Goal: Task Accomplishment & Management: Manage account settings

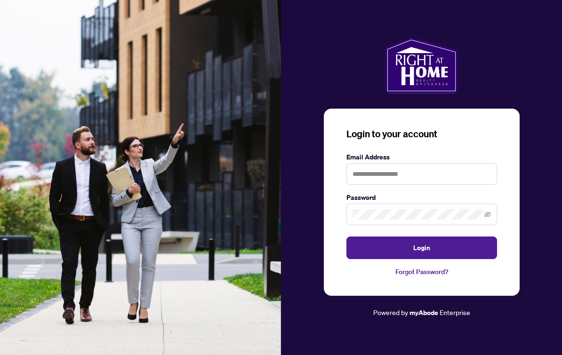
scroll to position [17, 0]
click at [411, 169] on input "text" at bounding box center [421, 174] width 150 height 22
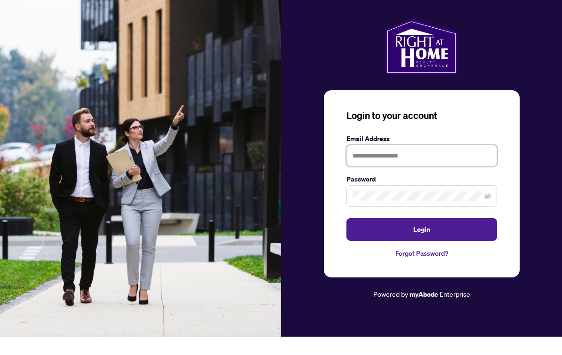
type input "*"
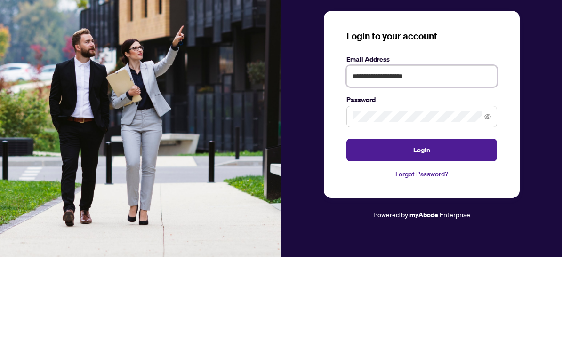
type input "**********"
click at [444, 204] on span at bounding box center [421, 215] width 150 height 22
click at [449, 237] on button "Login" at bounding box center [421, 248] width 150 height 23
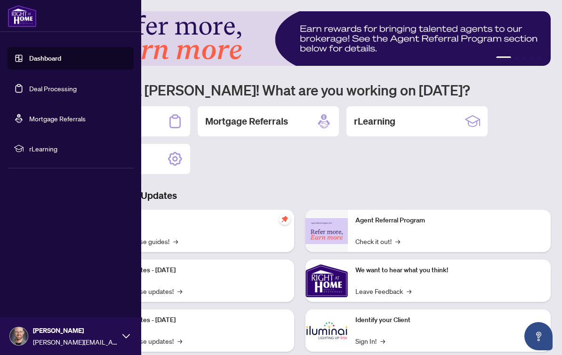
click at [64, 87] on link "Deal Processing" at bounding box center [53, 88] width 48 height 8
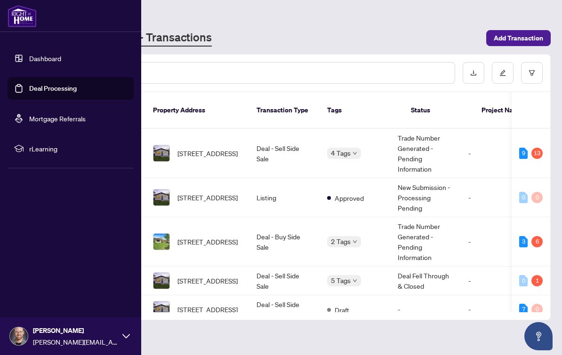
click at [358, 56] on div at bounding box center [299, 73] width 500 height 37
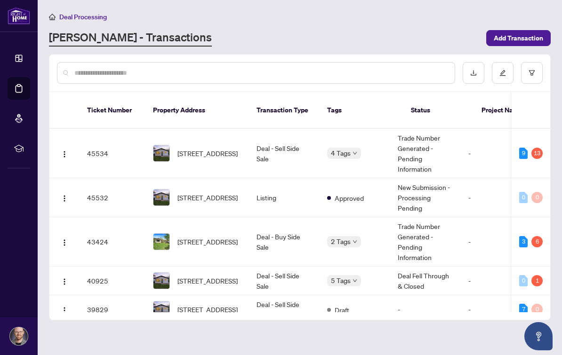
click at [206, 148] on span "[STREET_ADDRESS]" at bounding box center [207, 153] width 60 height 10
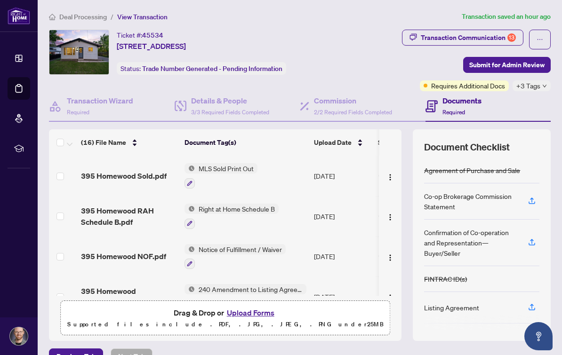
click at [251, 309] on button "Upload Forms" at bounding box center [250, 313] width 53 height 12
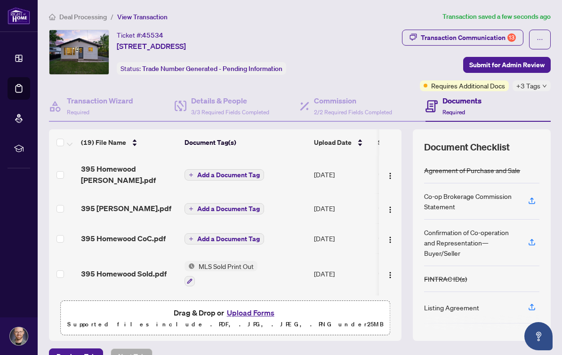
click at [239, 242] on span "Add a Document Tag" at bounding box center [228, 239] width 63 height 7
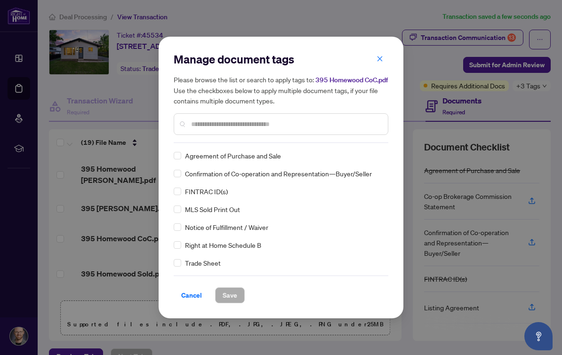
click at [172, 176] on div "Manage document tags Please browse the list or search to apply tags to: 395 Hom…" at bounding box center [280, 178] width 245 height 282
click at [174, 177] on label at bounding box center [178, 173] width 8 height 10
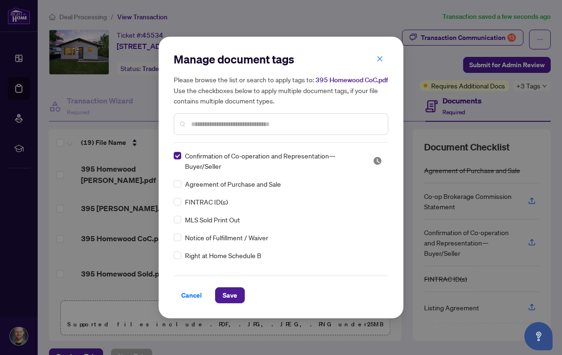
click at [229, 316] on div "Manage document tags Please browse the list or search to apply tags to: 395 Hom…" at bounding box center [280, 178] width 245 height 282
click at [232, 294] on span "Save" at bounding box center [229, 295] width 15 height 15
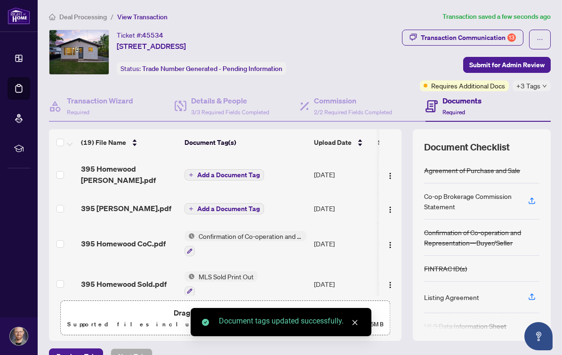
click at [246, 208] on span "Add a Document Tag" at bounding box center [228, 209] width 63 height 7
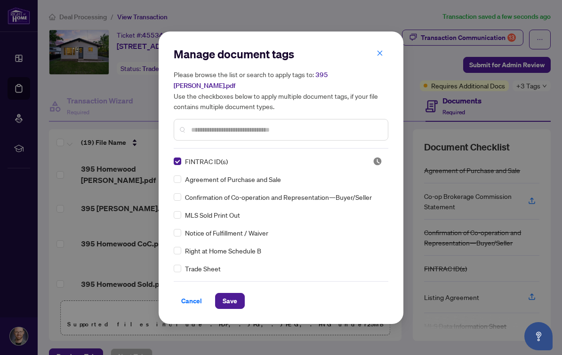
click at [234, 298] on span "Save" at bounding box center [229, 300] width 15 height 15
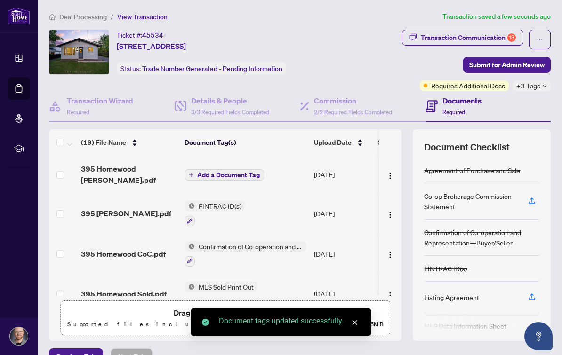
click at [248, 172] on span "Add a Document Tag" at bounding box center [228, 175] width 63 height 7
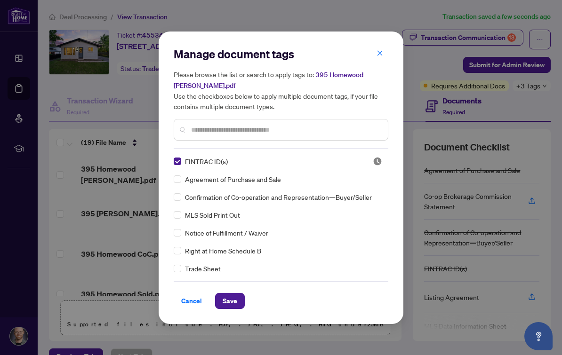
click at [234, 303] on span "Save" at bounding box center [229, 300] width 15 height 15
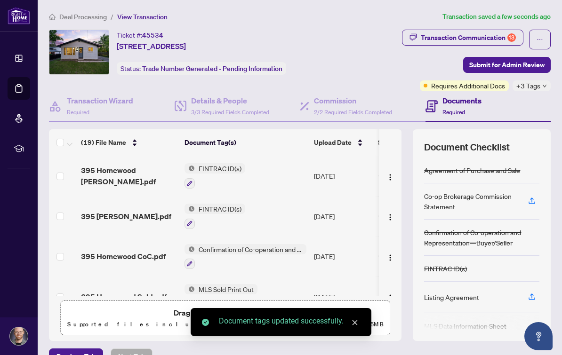
click at [491, 30] on div "Transaction Communication 13" at bounding box center [467, 37] width 95 height 15
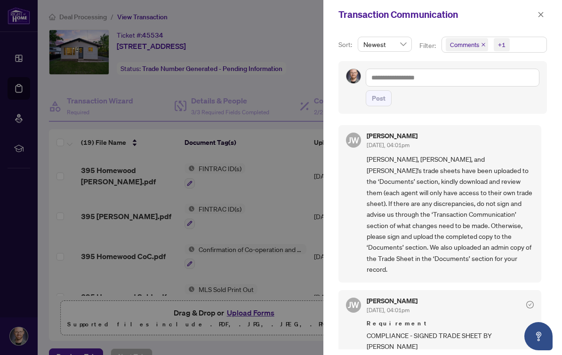
click at [485, 43] on icon "close" at bounding box center [483, 44] width 5 height 5
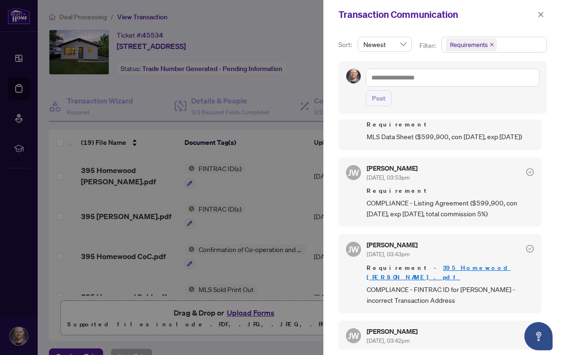
scroll to position [683, 0]
click at [540, 19] on span "button" at bounding box center [540, 14] width 7 height 15
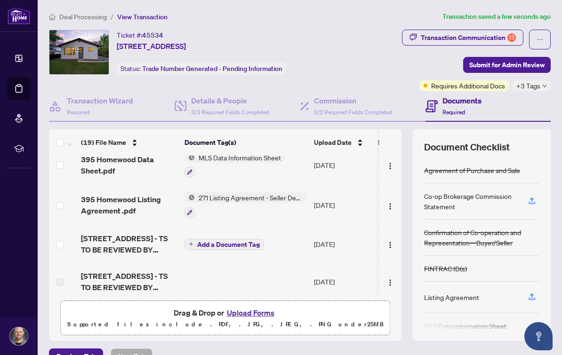
scroll to position [295, 0]
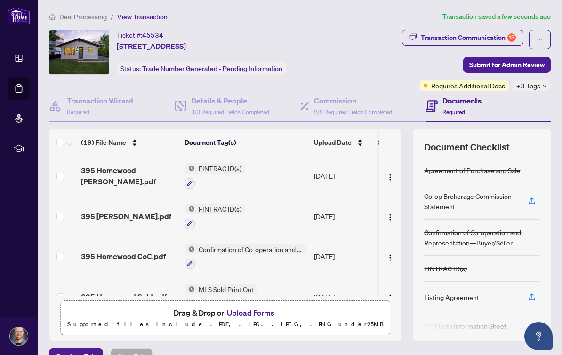
click at [488, 39] on div "Transaction Communication 13" at bounding box center [467, 37] width 95 height 15
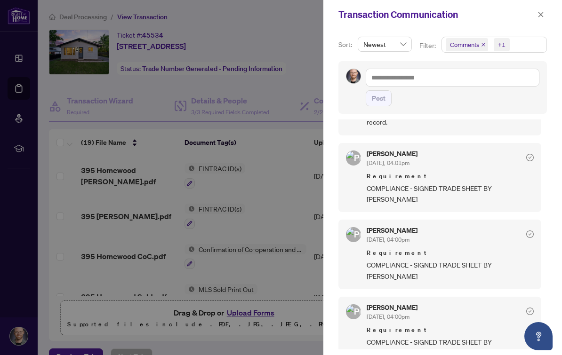
scroll to position [0, 0]
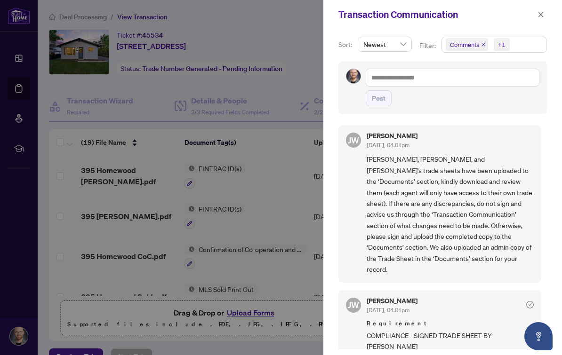
click at [481, 43] on icon "close" at bounding box center [483, 44] width 5 height 5
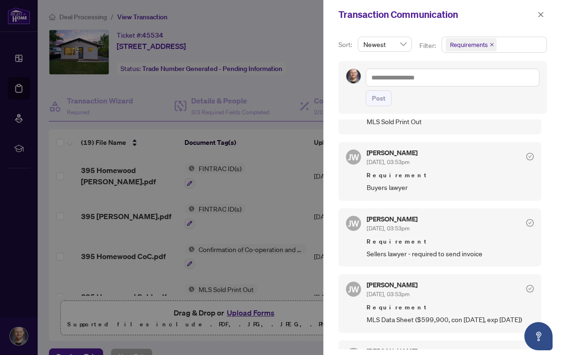
scroll to position [494, 0]
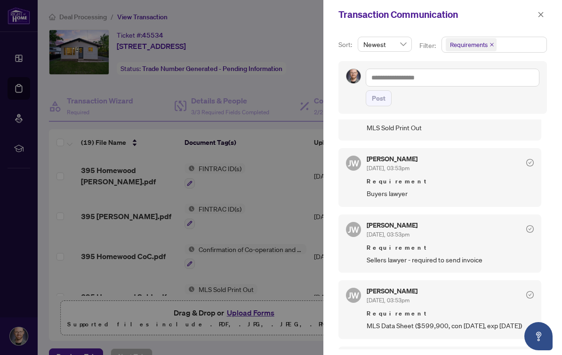
click at [420, 188] on span "Buyers lawyer" at bounding box center [449, 193] width 167 height 11
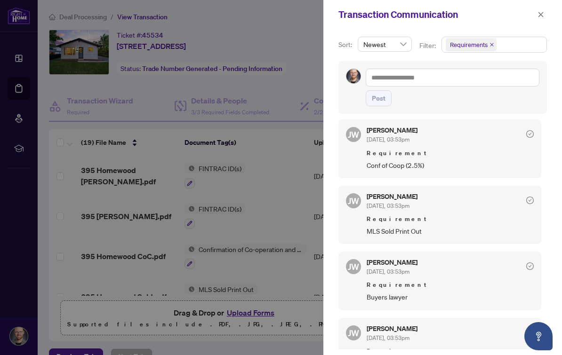
scroll to position [375, 0]
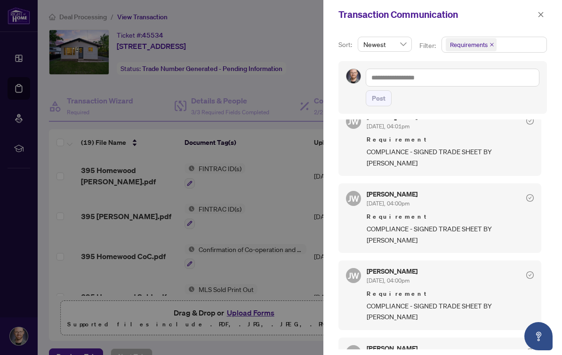
click at [536, 13] on button "button" at bounding box center [540, 14] width 12 height 11
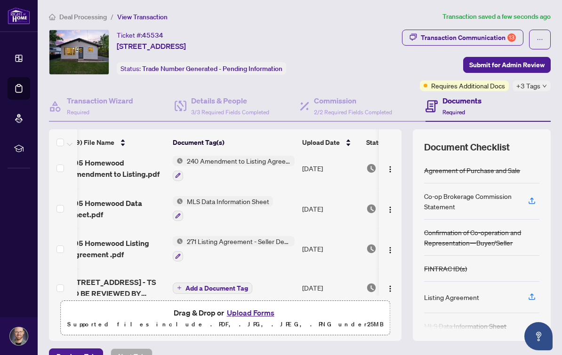
scroll to position [0, 0]
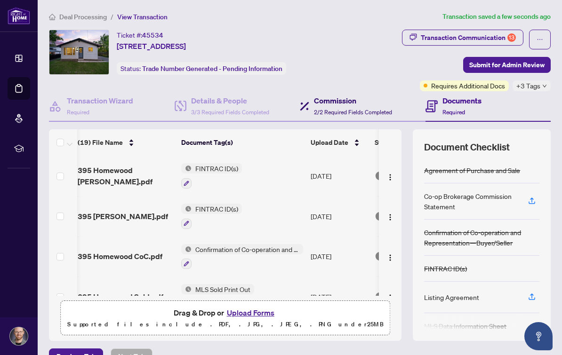
click at [348, 106] on div "Commission 2/2 Required Fields Completed" at bounding box center [353, 106] width 78 height 22
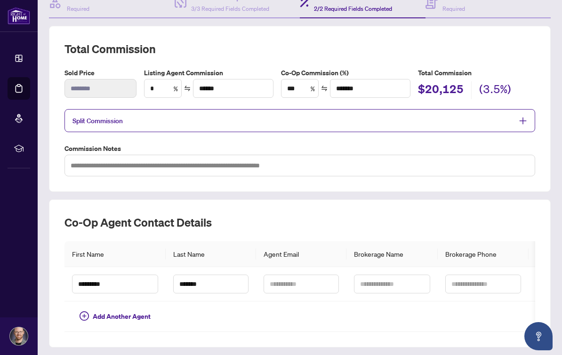
click at [525, 119] on icon "plus" at bounding box center [522, 121] width 8 height 8
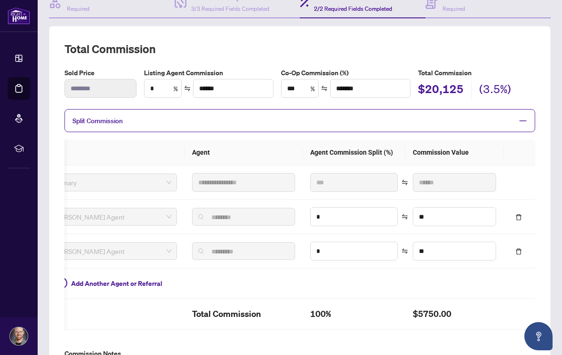
click at [520, 221] on icon "delete" at bounding box center [518, 217] width 7 height 7
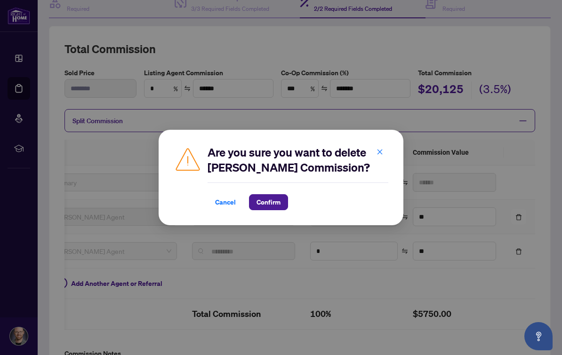
click at [287, 205] on button "Confirm" at bounding box center [268, 202] width 39 height 16
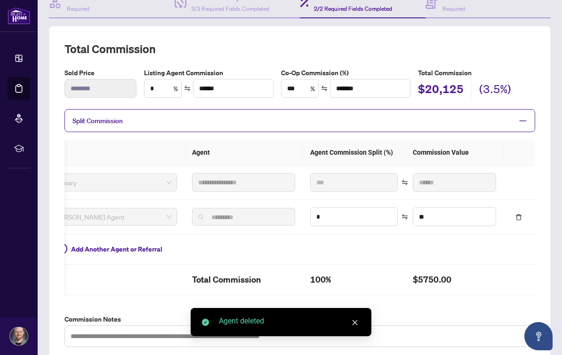
click at [522, 221] on icon "delete" at bounding box center [518, 217] width 7 height 7
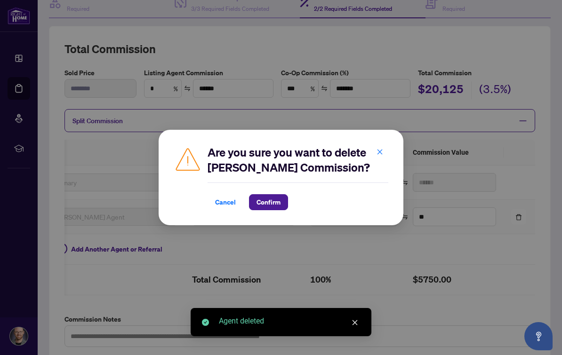
click at [287, 203] on button "Confirm" at bounding box center [268, 202] width 39 height 16
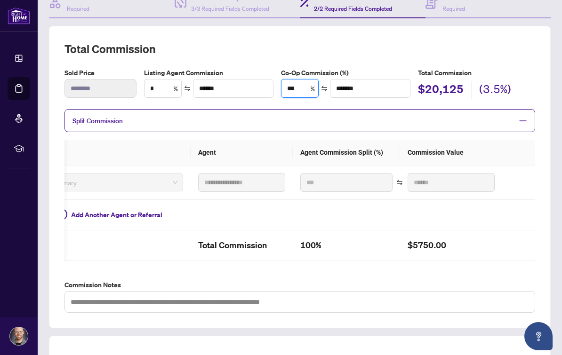
click at [304, 88] on input "***" at bounding box center [299, 88] width 37 height 18
click at [314, 60] on div "**********" at bounding box center [299, 176] width 470 height 271
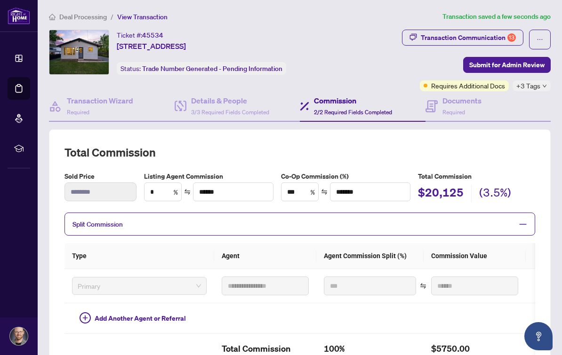
click at [527, 65] on span "Submit for Admin Review" at bounding box center [506, 64] width 75 height 15
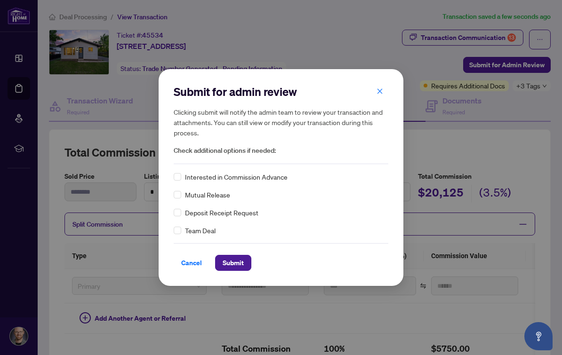
click at [243, 261] on span "Submit" at bounding box center [232, 262] width 21 height 15
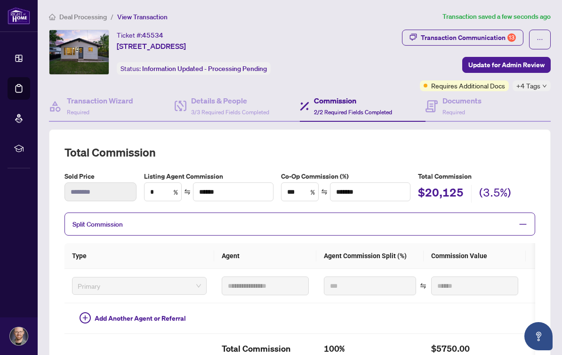
click at [535, 94] on div "Transaction submitted for review successfully. Proceed Cancel OK" at bounding box center [281, 177] width 562 height 355
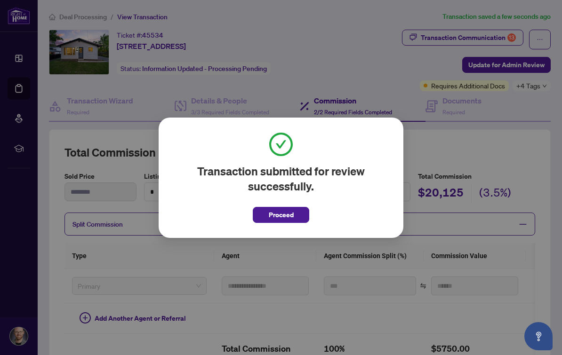
click at [303, 213] on button "Proceed" at bounding box center [281, 215] width 56 height 16
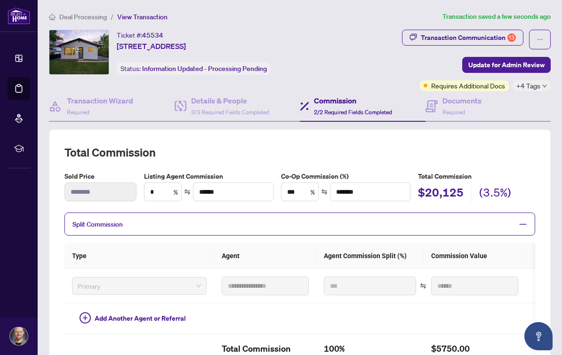
click at [534, 87] on span "+4 Tags" at bounding box center [528, 85] width 24 height 11
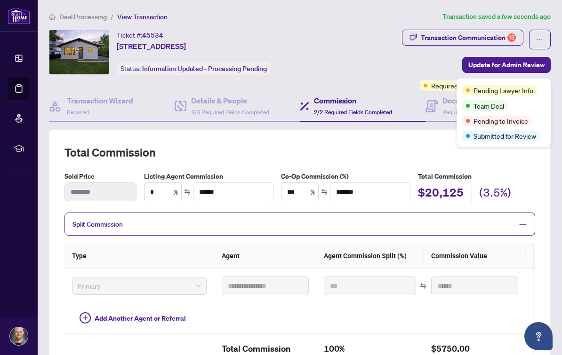
click at [416, 115] on div "Commission 2/2 Required Fields Completed" at bounding box center [363, 106] width 126 height 31
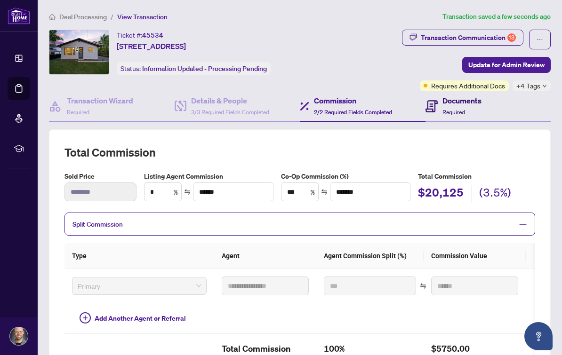
click at [451, 109] on span "Required" at bounding box center [453, 112] width 23 height 7
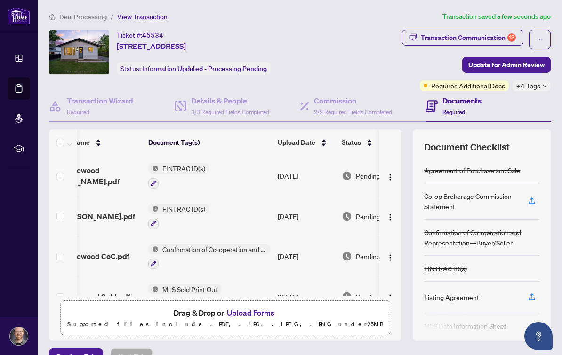
scroll to position [0, 37]
click at [105, 15] on span "Deal Processing" at bounding box center [83, 17] width 48 height 8
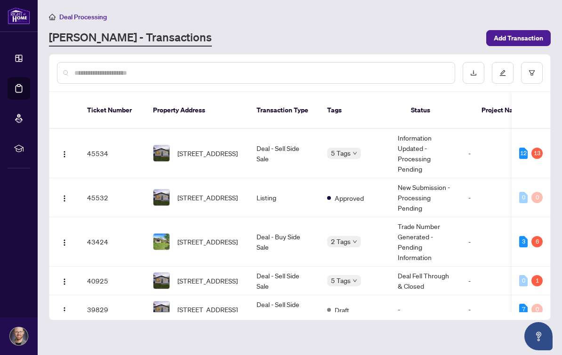
click at [343, 148] on span "5 Tags" at bounding box center [341, 153] width 20 height 11
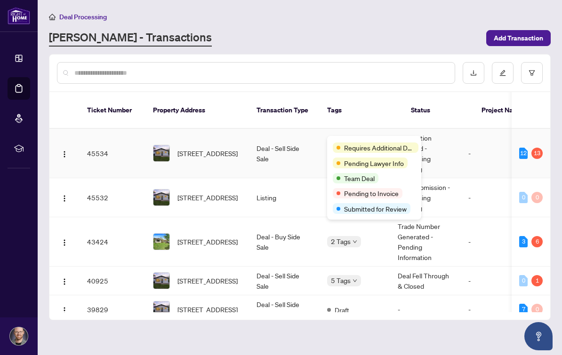
click at [278, 143] on td "Deal - Sell Side Sale" at bounding box center [284, 153] width 71 height 49
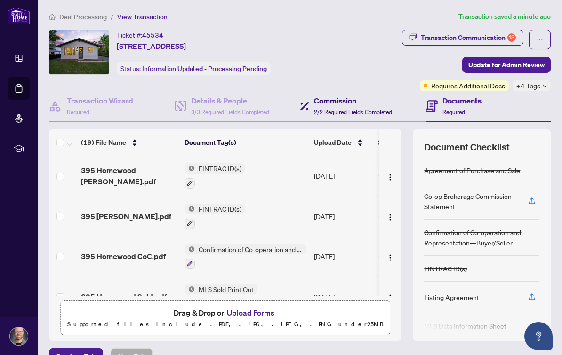
click at [341, 105] on h4 "Commission" at bounding box center [353, 100] width 78 height 11
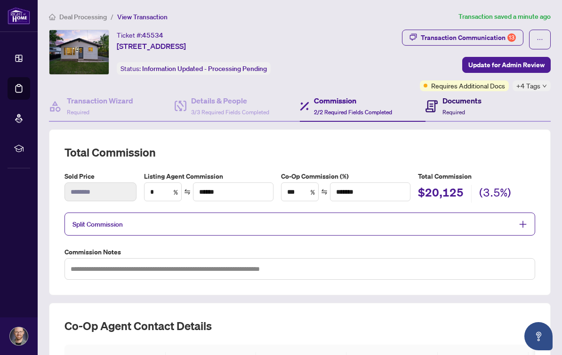
click at [436, 96] on span at bounding box center [431, 106] width 12 height 22
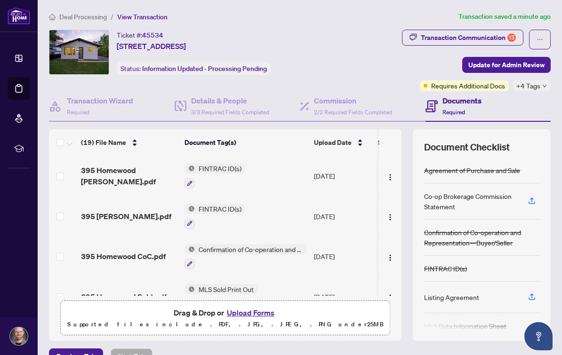
click at [102, 17] on span "Deal Processing" at bounding box center [83, 17] width 48 height 8
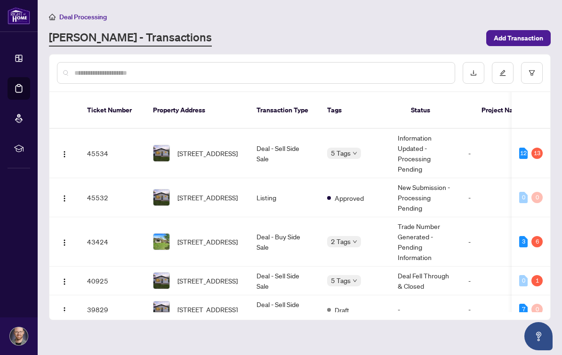
click at [105, 187] on td "45532" at bounding box center [112, 197] width 66 height 39
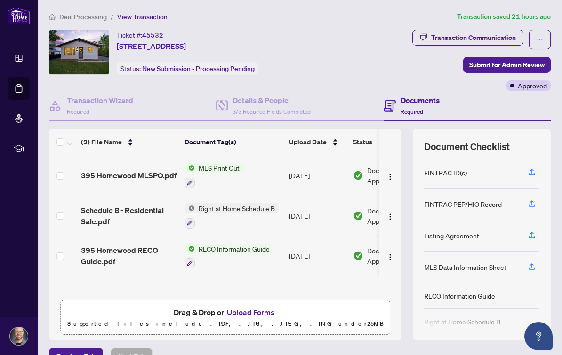
click at [98, 19] on span "Deal Processing" at bounding box center [83, 17] width 48 height 8
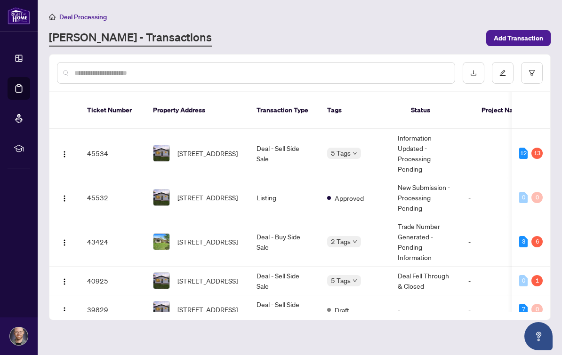
click at [205, 237] on span "[STREET_ADDRESS]" at bounding box center [207, 242] width 60 height 10
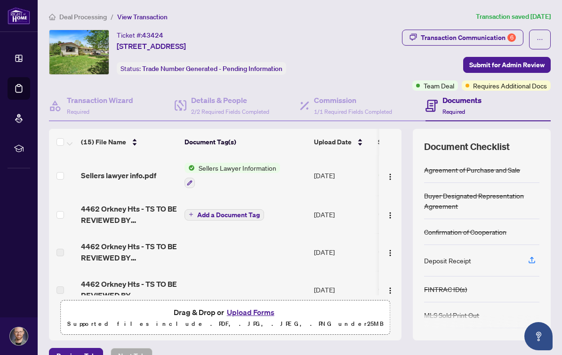
click at [96, 20] on span "Deal Processing" at bounding box center [83, 17] width 48 height 8
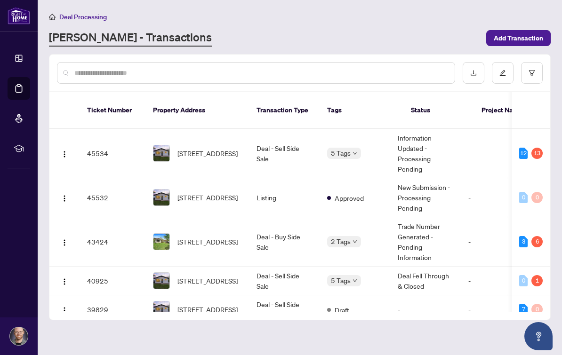
click at [227, 148] on span "[STREET_ADDRESS]" at bounding box center [207, 153] width 60 height 10
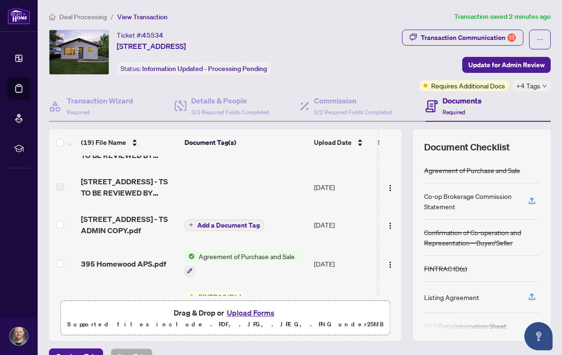
scroll to position [425, 0]
click at [132, 220] on span "[STREET_ADDRESS] - TS ADMIN COPY.pdf" at bounding box center [129, 225] width 96 height 23
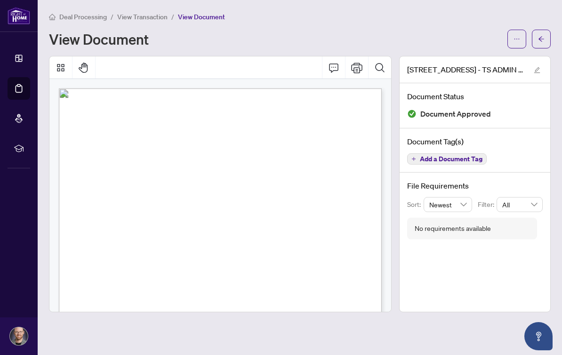
click at [96, 19] on span "Deal Processing" at bounding box center [83, 17] width 48 height 8
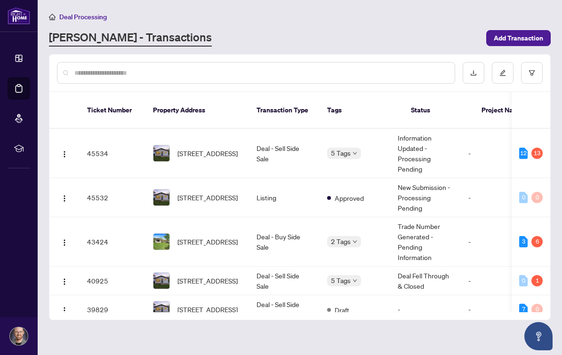
click at [341, 236] on span "2 Tags" at bounding box center [341, 241] width 20 height 11
click at [209, 237] on span "[STREET_ADDRESS]" at bounding box center [207, 242] width 60 height 10
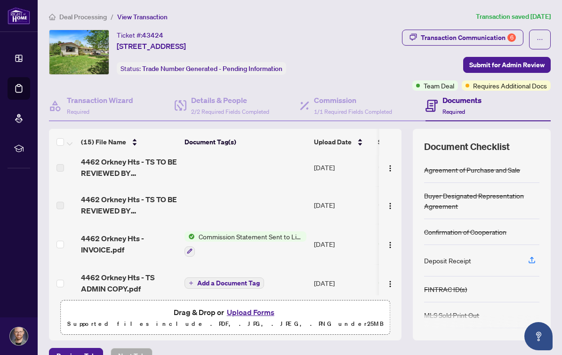
scroll to position [86, 0]
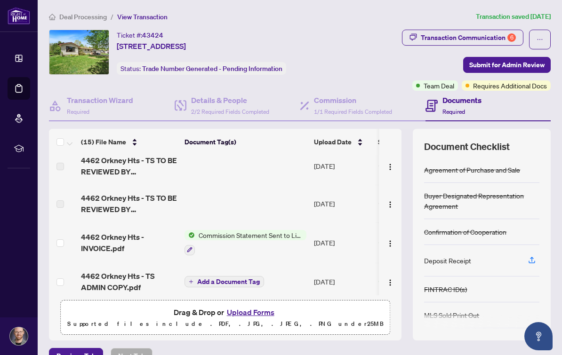
click at [471, 41] on div "Transaction Communication 6" at bounding box center [467, 37] width 95 height 15
type textarea "**********"
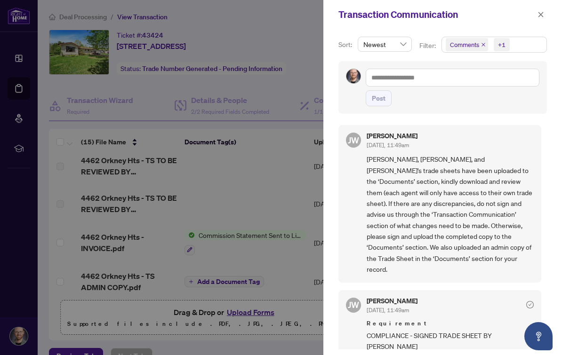
click at [478, 49] on span "Comments" at bounding box center [464, 44] width 29 height 9
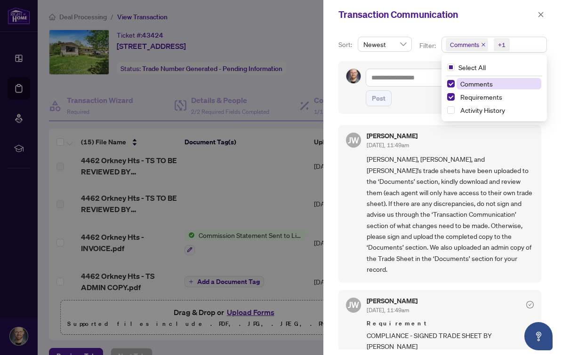
click at [482, 44] on icon "close" at bounding box center [483, 44] width 5 height 5
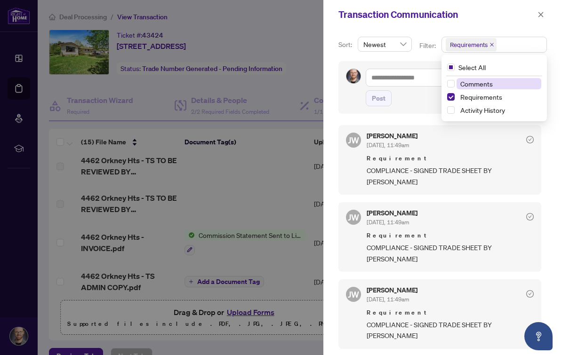
click at [507, 162] on span "Requirement" at bounding box center [449, 158] width 167 height 9
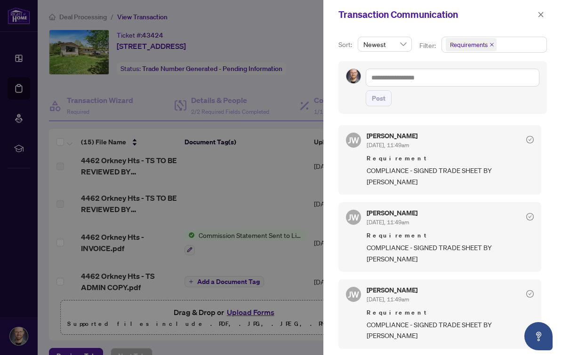
scroll to position [17, 0]
click at [535, 14] on button "button" at bounding box center [540, 14] width 12 height 11
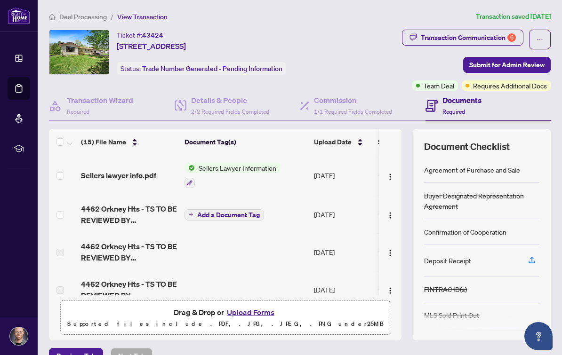
scroll to position [0, 0]
click at [497, 30] on div "Transaction Communication 6" at bounding box center [467, 37] width 95 height 15
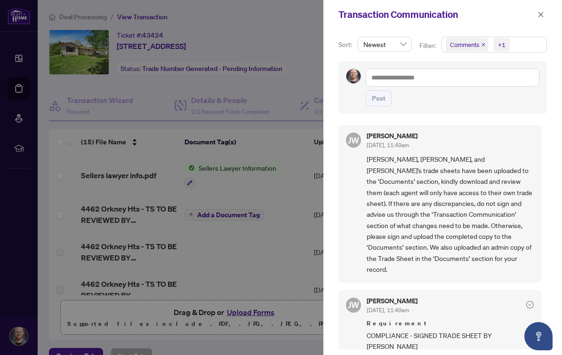
click at [484, 43] on icon "close" at bounding box center [483, 44] width 5 height 5
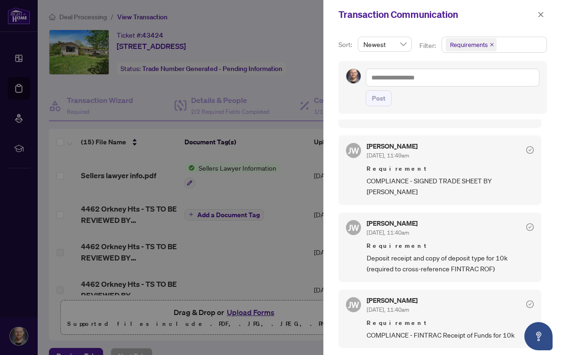
scroll to position [157, 0]
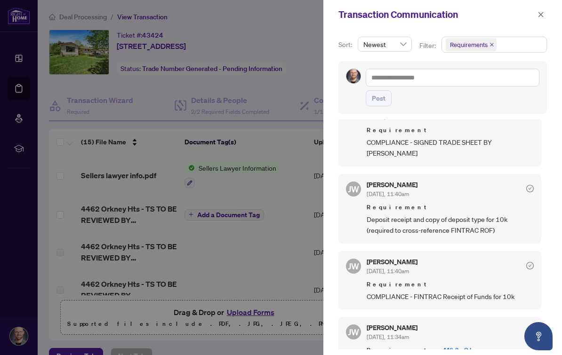
click at [537, 14] on button "button" at bounding box center [540, 14] width 12 height 11
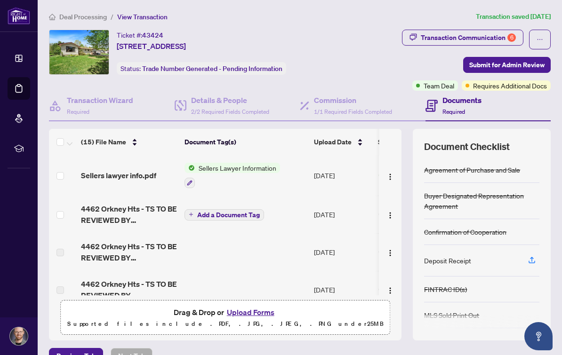
scroll to position [0, 0]
click at [103, 15] on span "Deal Processing" at bounding box center [83, 17] width 48 height 8
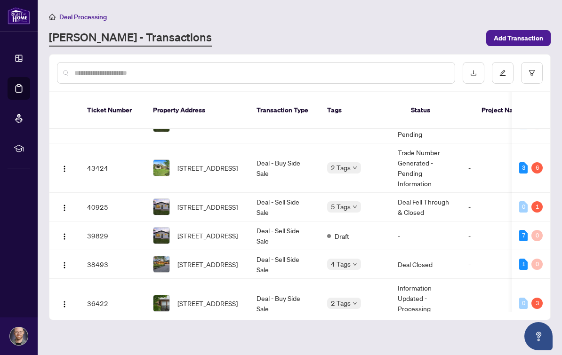
scroll to position [73, 0]
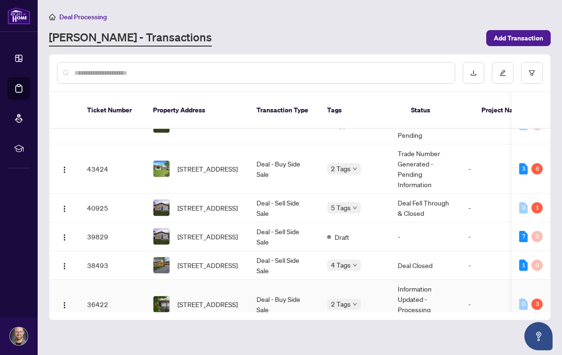
click at [95, 280] on td "36422" at bounding box center [112, 304] width 66 height 49
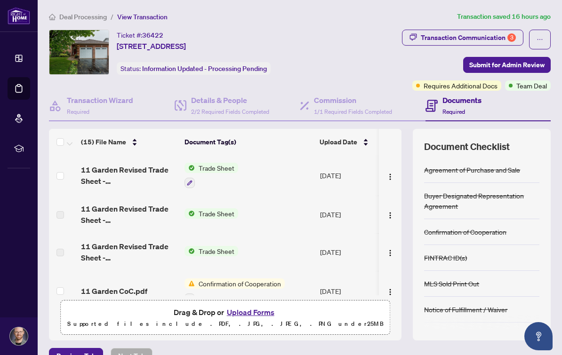
click at [506, 40] on div "Transaction Communication 3" at bounding box center [467, 37] width 95 height 15
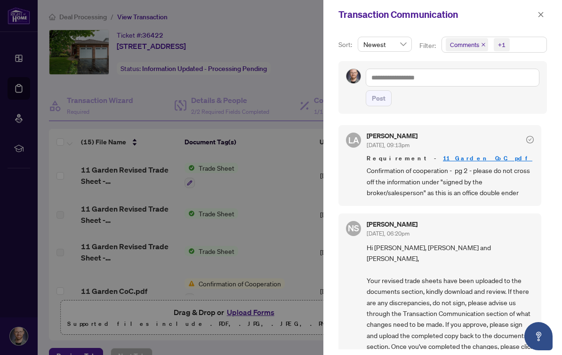
click at [484, 44] on icon "close" at bounding box center [483, 45] width 4 height 4
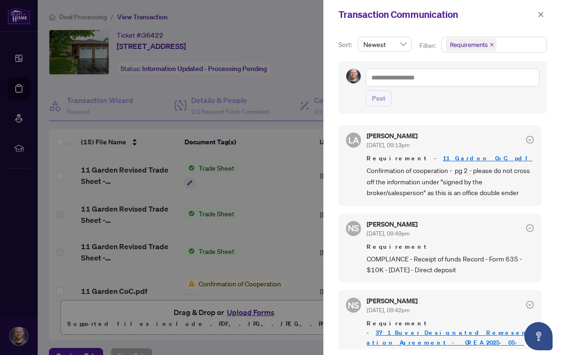
click at [491, 43] on icon "close" at bounding box center [491, 44] width 5 height 5
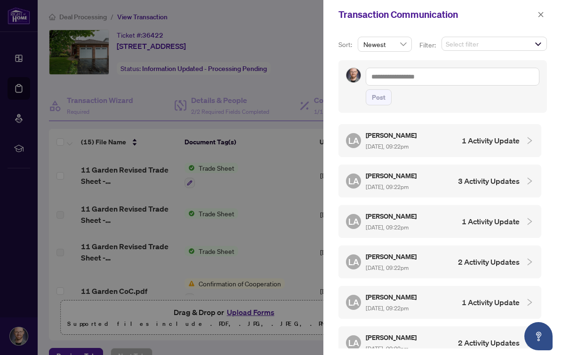
click at [512, 41] on span "Select filter" at bounding box center [494, 43] width 104 height 13
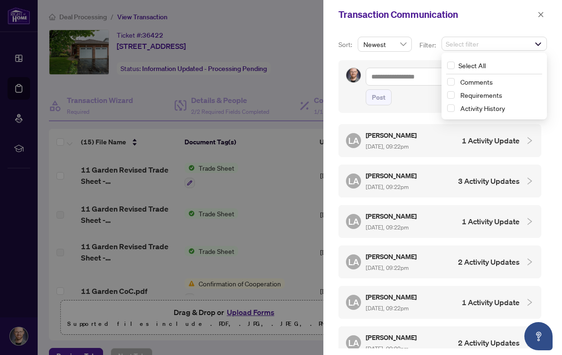
click at [456, 79] on span "Comments" at bounding box center [498, 81] width 85 height 11
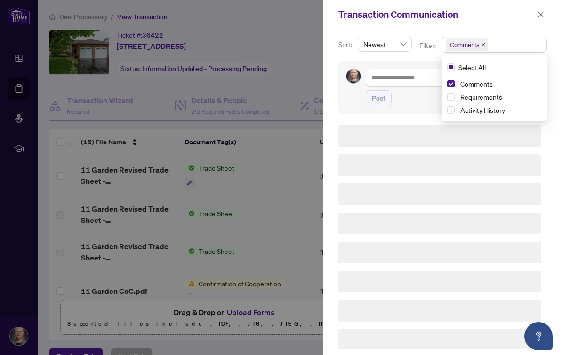
click at [507, 17] on div "Transaction Communication" at bounding box center [436, 15] width 196 height 14
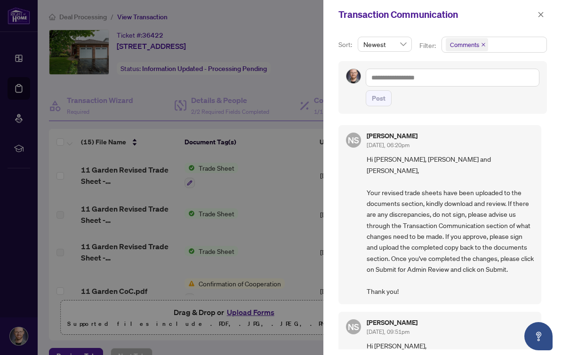
click at [485, 42] on icon "close" at bounding box center [483, 44] width 5 height 5
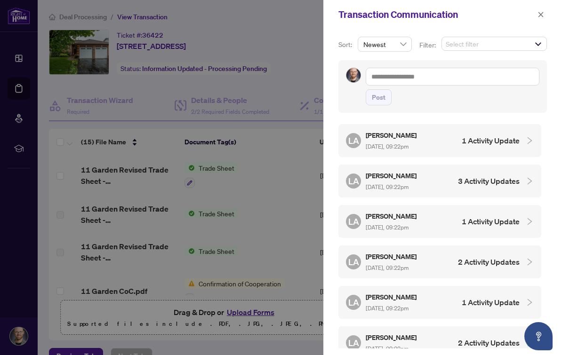
click at [495, 43] on span "Select filter" at bounding box center [494, 43] width 104 height 13
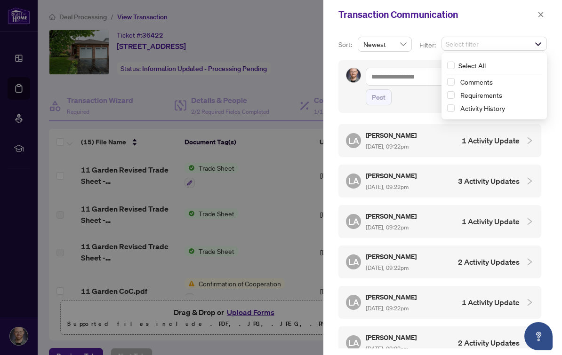
click at [478, 92] on span "Requirements" at bounding box center [481, 95] width 42 height 8
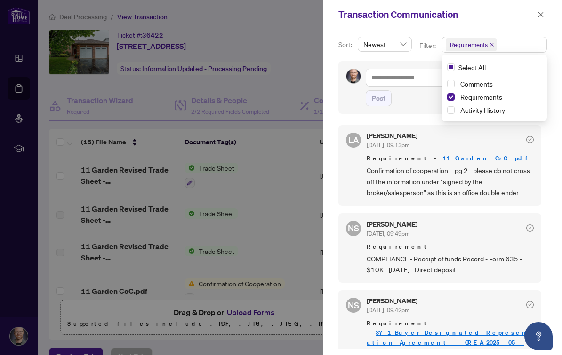
click at [512, 21] on div "Transaction Communication" at bounding box center [436, 15] width 196 height 14
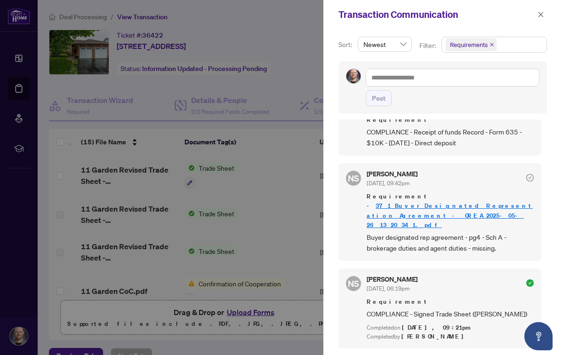
scroll to position [133, 0]
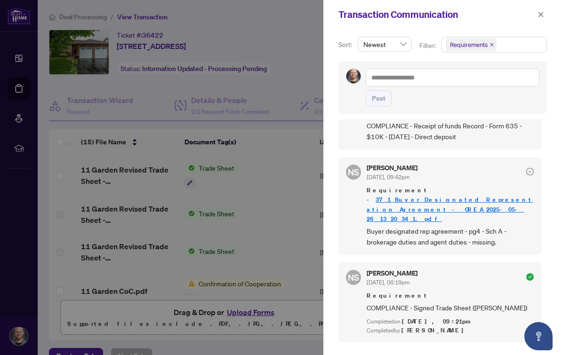
click at [543, 13] on icon "close" at bounding box center [540, 14] width 7 height 7
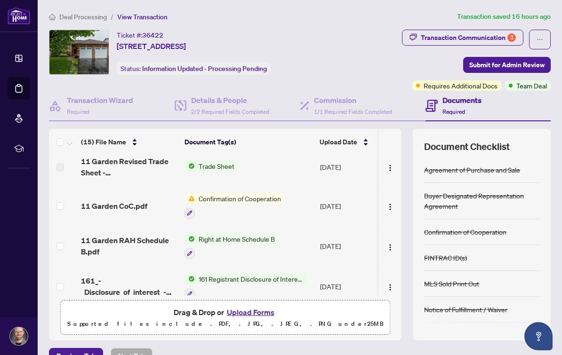
scroll to position [85, 0]
click at [136, 210] on span "11 Garden CoC.pdf" at bounding box center [114, 206] width 66 height 11
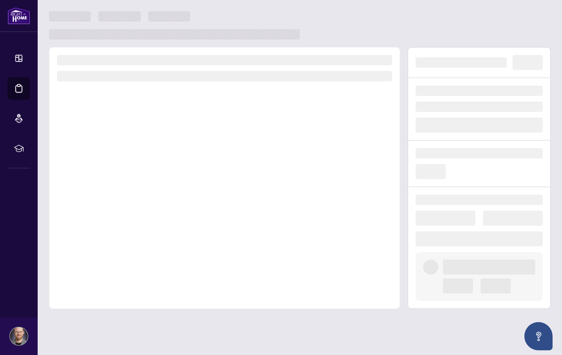
click at [137, 206] on div at bounding box center [224, 178] width 351 height 262
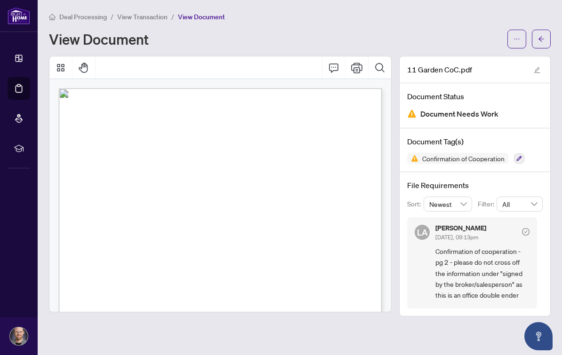
click at [147, 13] on span "View Transaction" at bounding box center [142, 17] width 50 height 8
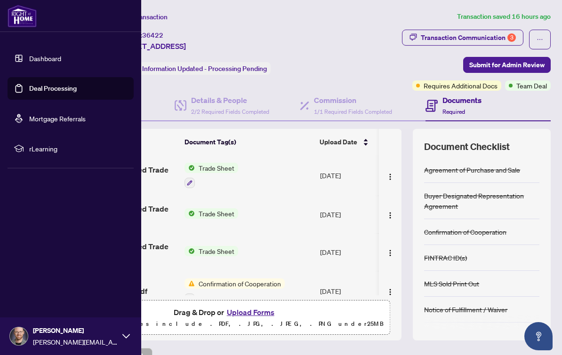
click at [61, 63] on link "Dashboard" at bounding box center [45, 58] width 32 height 8
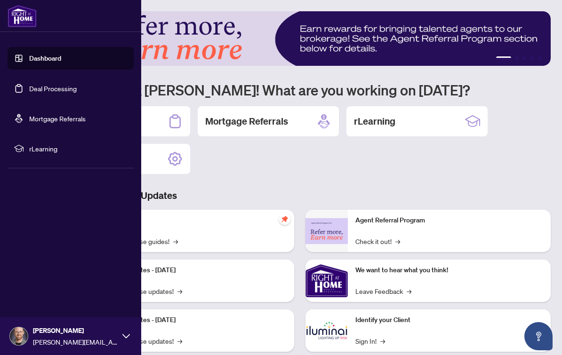
click at [122, 341] on div "[PERSON_NAME] [PERSON_NAME][EMAIL_ADDRESS][DOMAIN_NAME]" at bounding box center [70, 336] width 141 height 38
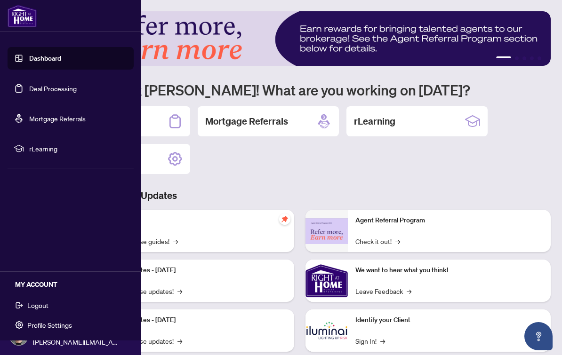
scroll to position [17, 0]
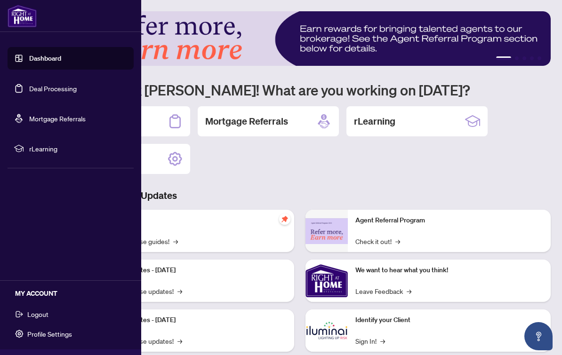
click at [58, 306] on button "Logout" at bounding box center [71, 314] width 126 height 16
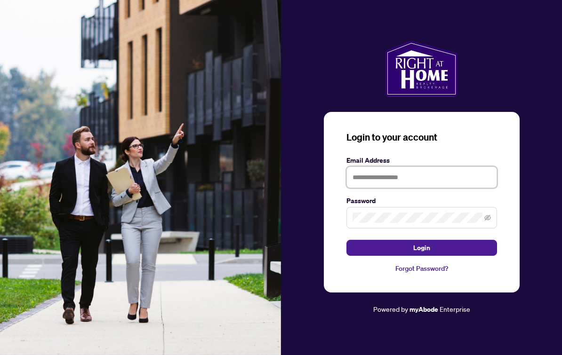
click at [409, 175] on input "text" at bounding box center [421, 177] width 150 height 22
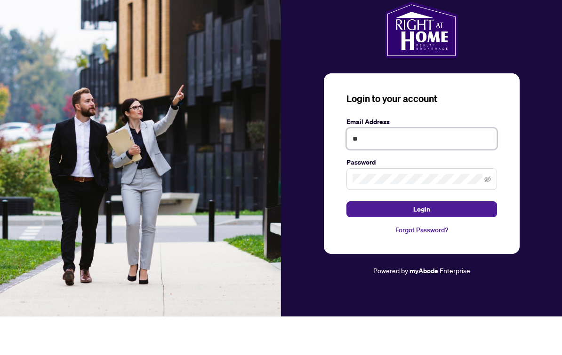
type input "*"
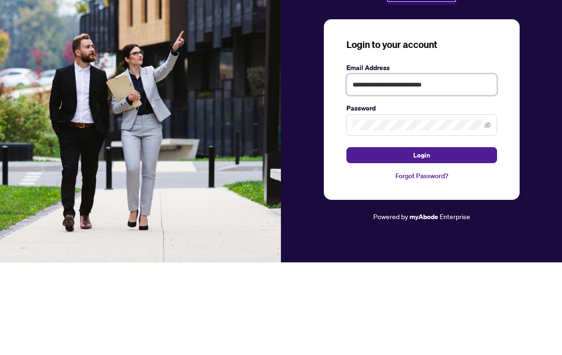
type input "**********"
click at [468, 207] on span at bounding box center [421, 218] width 150 height 22
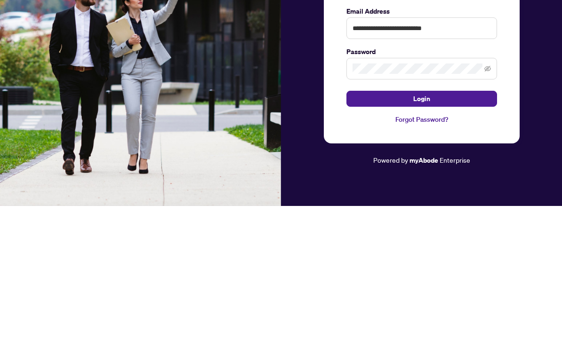
click at [467, 240] on button "Login" at bounding box center [421, 248] width 150 height 16
